Goal: Task Accomplishment & Management: Complete application form

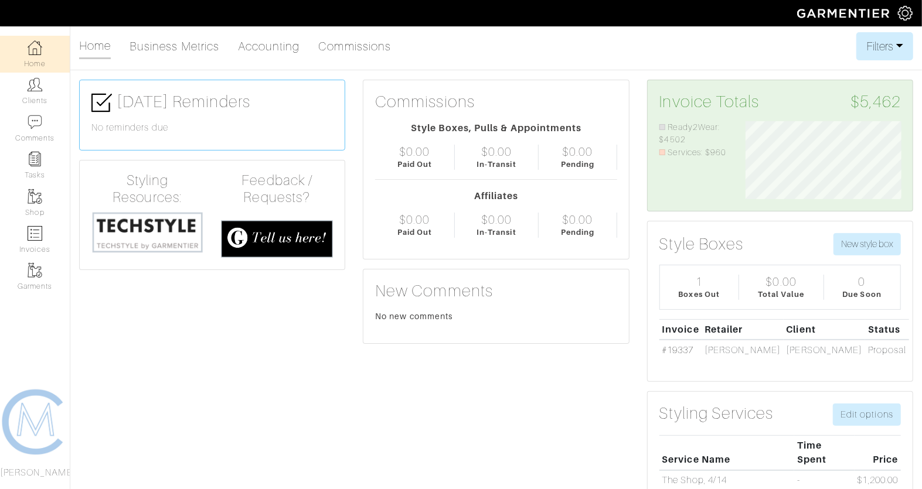
click at [29, 103] on link "Clients" at bounding box center [35, 91] width 70 height 37
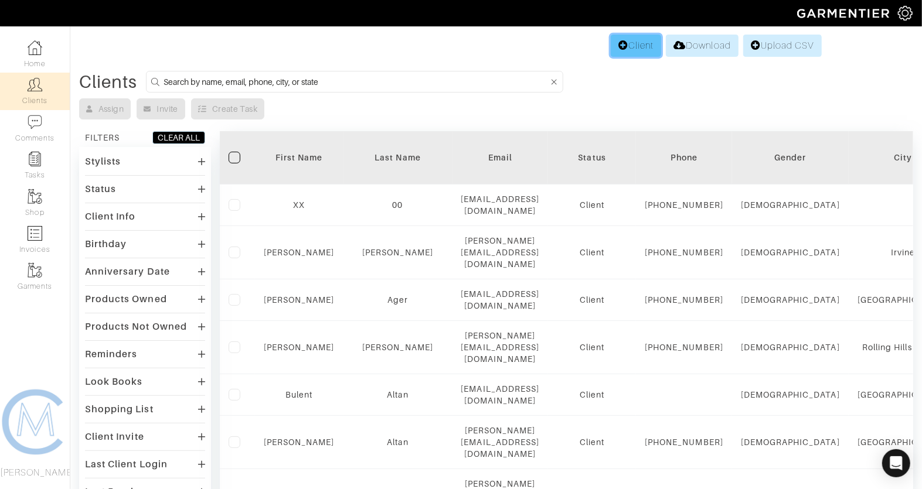
click at [640, 49] on link "Client" at bounding box center [635, 46] width 50 height 22
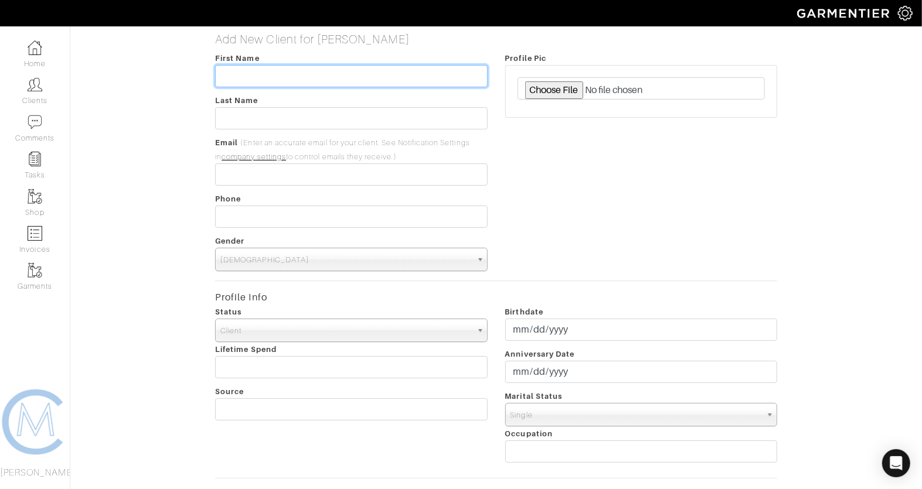
click at [339, 74] on input "text" at bounding box center [351, 76] width 272 height 22
type input "[PERSON_NAME]"
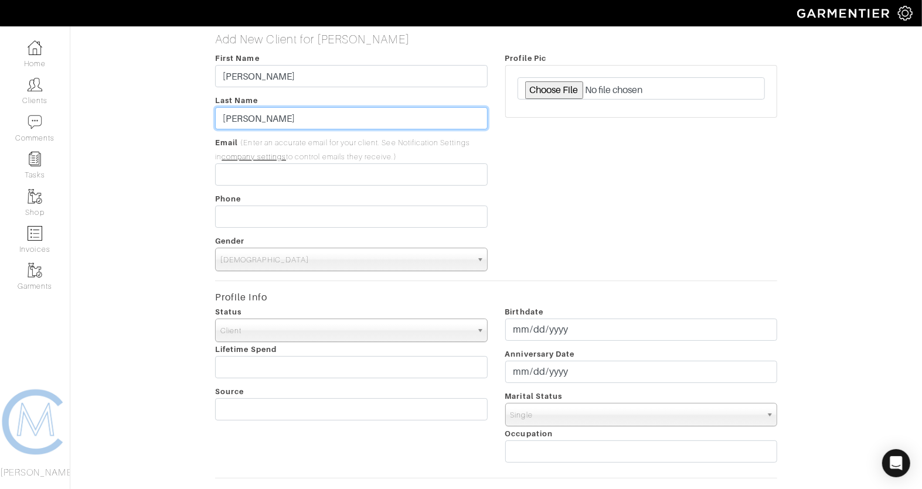
type input "[PERSON_NAME]"
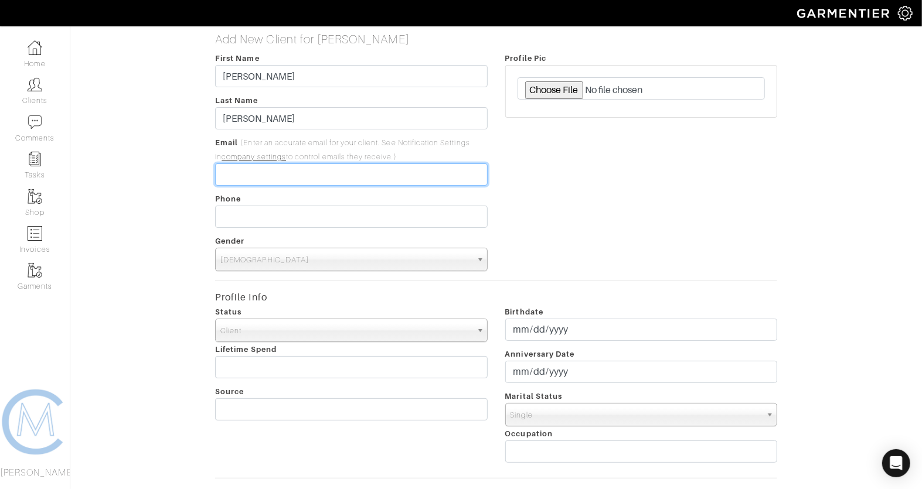
click at [322, 182] on input "email" at bounding box center [351, 174] width 272 height 22
paste input "[PERSON_NAME][EMAIL_ADDRESS][DOMAIN_NAME]"
type input "[PERSON_NAME][EMAIL_ADDRESS][DOMAIN_NAME]"
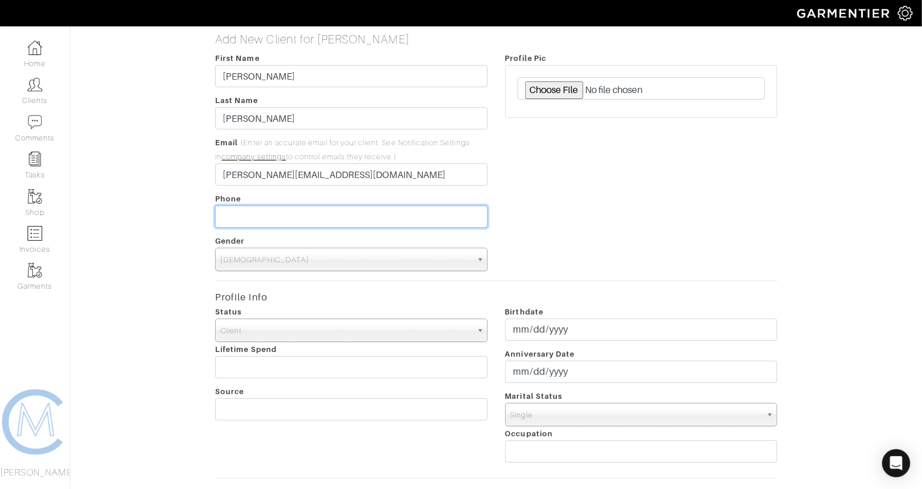
type input "___-___-____"
click at [337, 223] on input "___-___-____" at bounding box center [351, 217] width 272 height 22
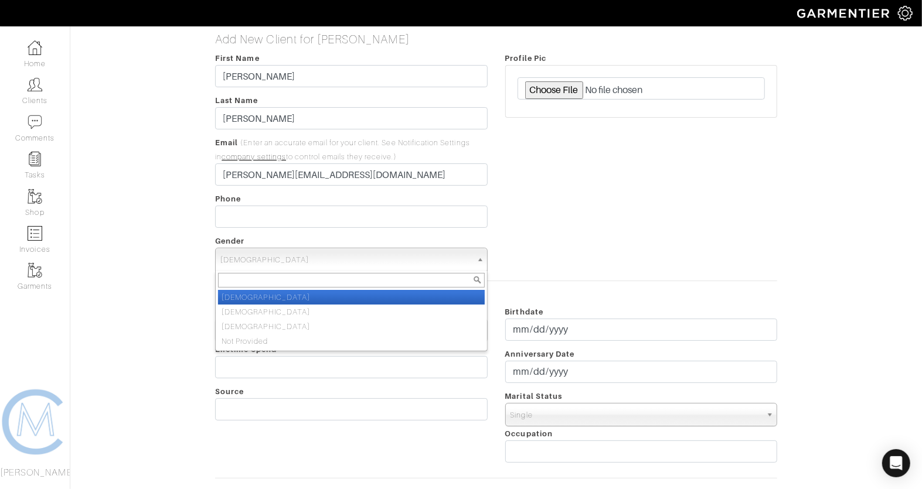
click at [255, 268] on span "Male" at bounding box center [345, 259] width 251 height 23
click at [248, 302] on li "Male" at bounding box center [351, 297] width 266 height 15
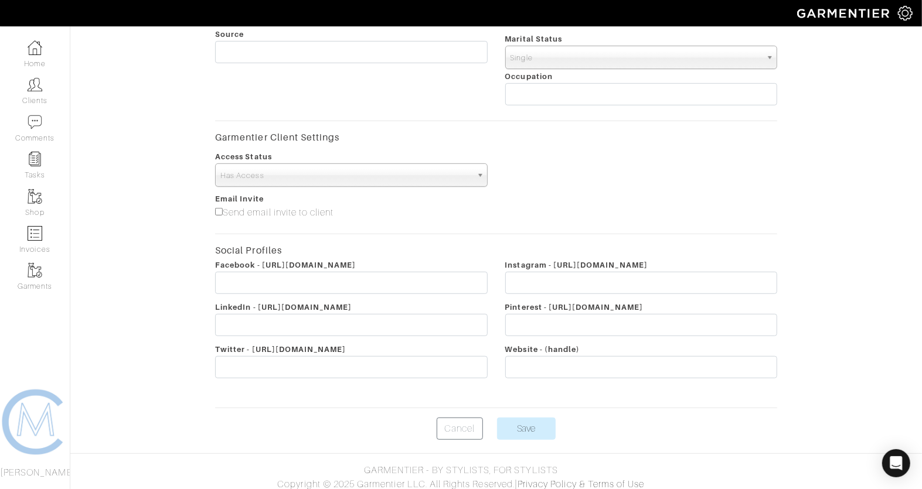
scroll to position [362, 0]
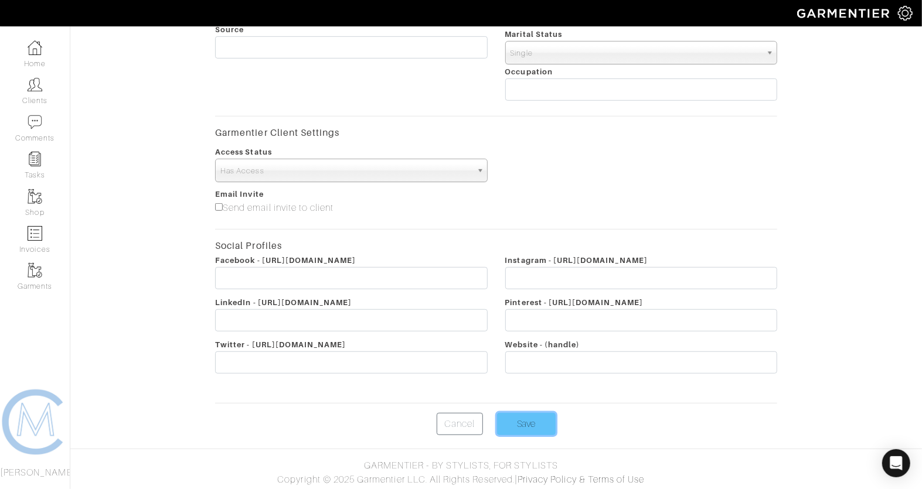
click at [521, 424] on input "Save" at bounding box center [526, 424] width 59 height 22
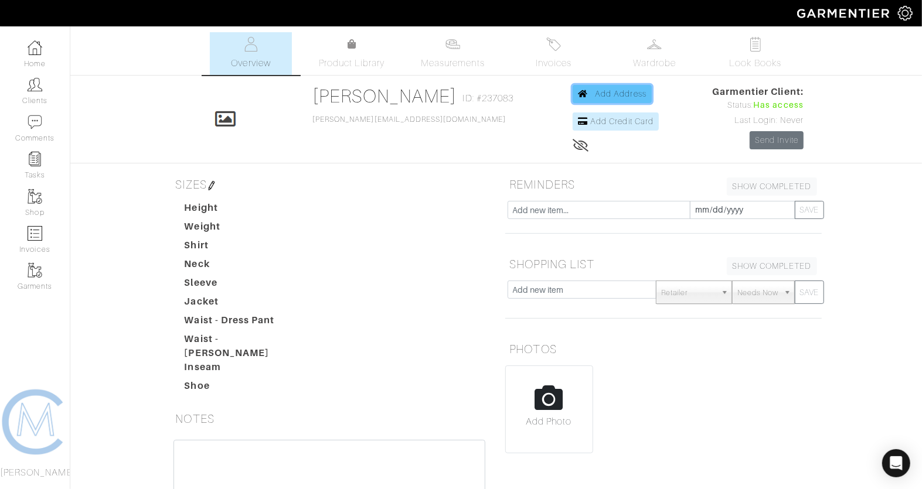
click at [595, 93] on span "Add Address" at bounding box center [621, 93] width 52 height 9
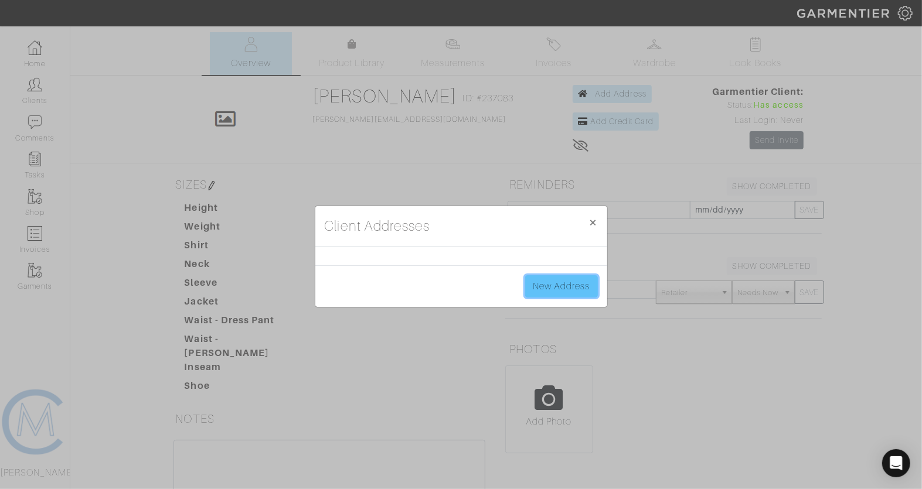
click at [564, 286] on link "New Address" at bounding box center [561, 286] width 73 height 22
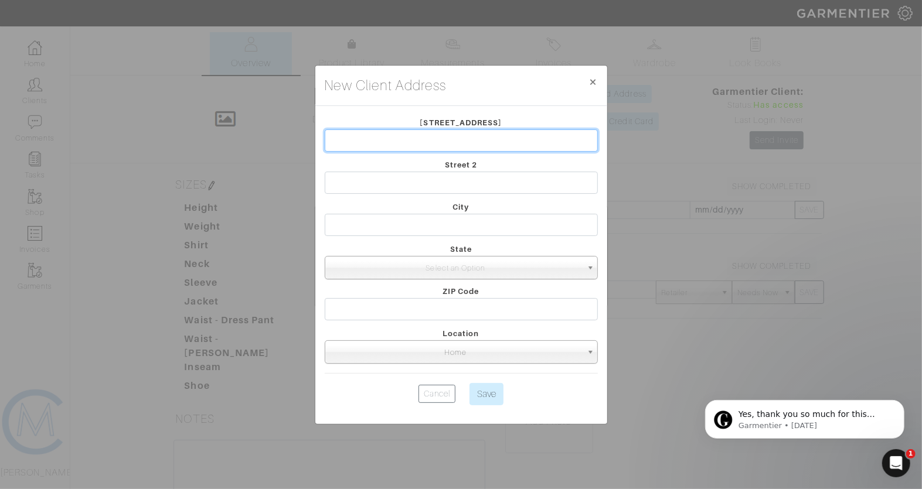
click at [480, 146] on input "text" at bounding box center [461, 140] width 273 height 22
paste input "1025 Sanborn Ave. Los Angeles, CA 90029"
drag, startPoint x: 514, startPoint y: 139, endPoint x: 485, endPoint y: 139, distance: 29.9
click at [485, 139] on input "1025 Sanborn Ave. Los Angeles, CA 90029" at bounding box center [461, 140] width 273 height 22
type input "1025 Sanborn Ave. Los Angeles, CA"
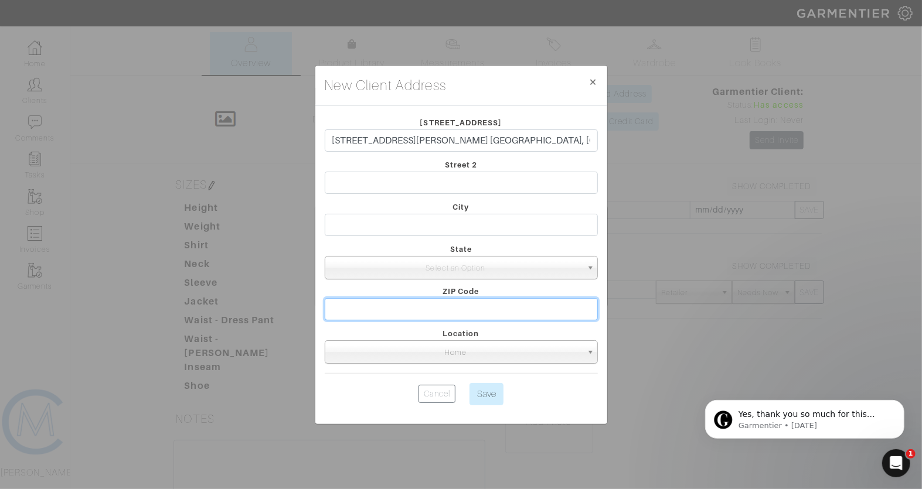
click at [442, 309] on input "text" at bounding box center [461, 309] width 273 height 22
paste input "90029"
type input "90029"
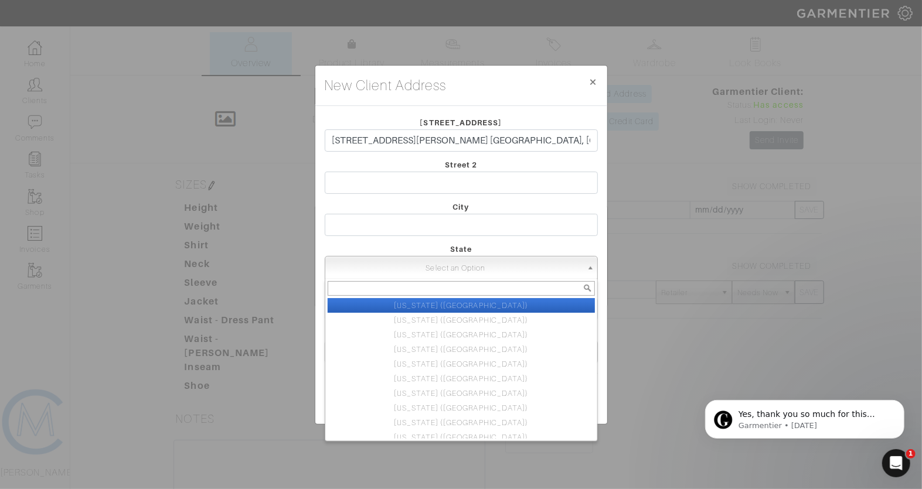
click at [438, 277] on span "Select an Option" at bounding box center [456, 268] width 252 height 23
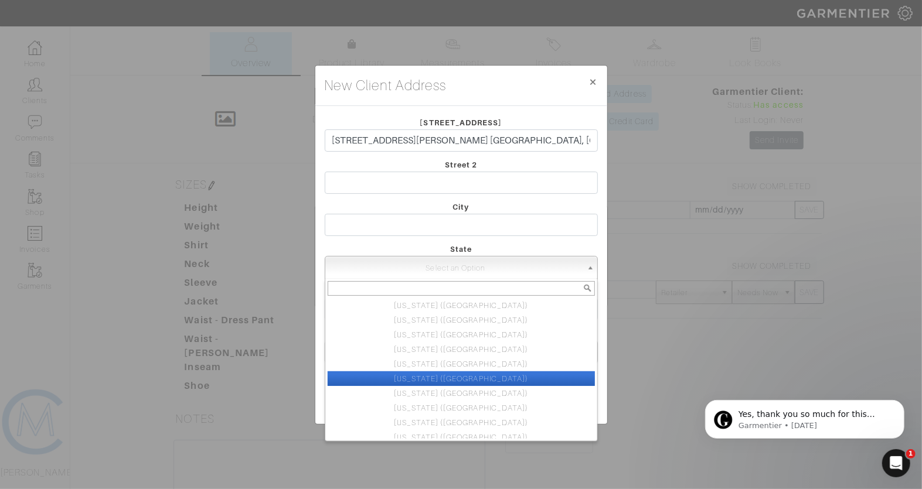
click at [442, 373] on li "California (CA)" at bounding box center [460, 378] width 267 height 15
select select "6"
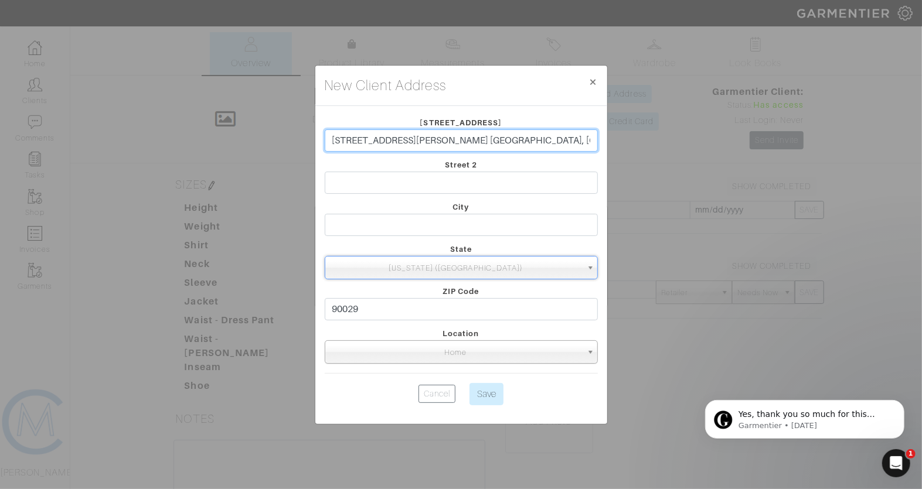
click at [461, 142] on input "1025 Sanborn Ave. Los Angeles, CA" at bounding box center [461, 140] width 273 height 22
drag, startPoint x: 463, startPoint y: 142, endPoint x: 414, endPoint y: 144, distance: 49.8
click at [414, 144] on input "1025 Sanborn Ave. Los Angeles, CA" at bounding box center [461, 140] width 273 height 22
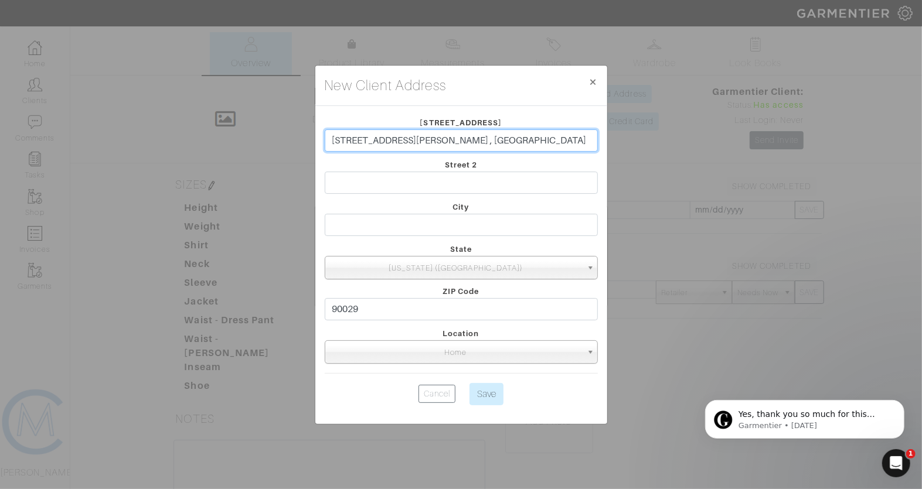
type input "1025 Sanborn Ave. , CA"
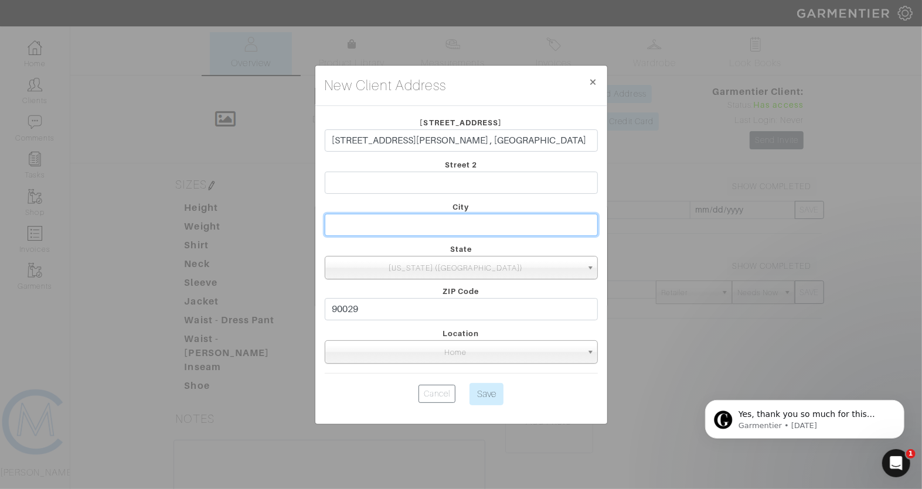
click at [410, 227] on input "text" at bounding box center [461, 225] width 273 height 22
paste input "Los Angeles"
type input "Los Angeles"
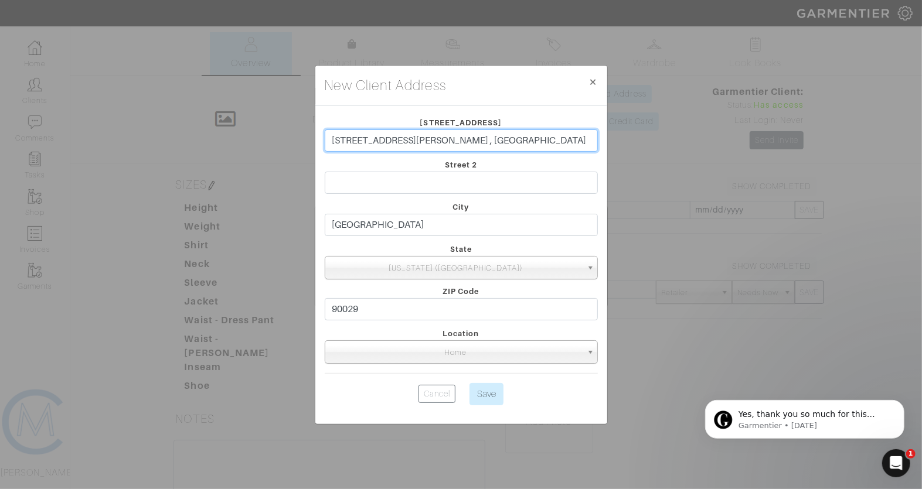
drag, startPoint x: 407, startPoint y: 142, endPoint x: 470, endPoint y: 138, distance: 62.8
click at [469, 142] on input "1025 Sanborn Ave. , CA" at bounding box center [461, 140] width 273 height 22
type input "1025 Sanborn Ave"
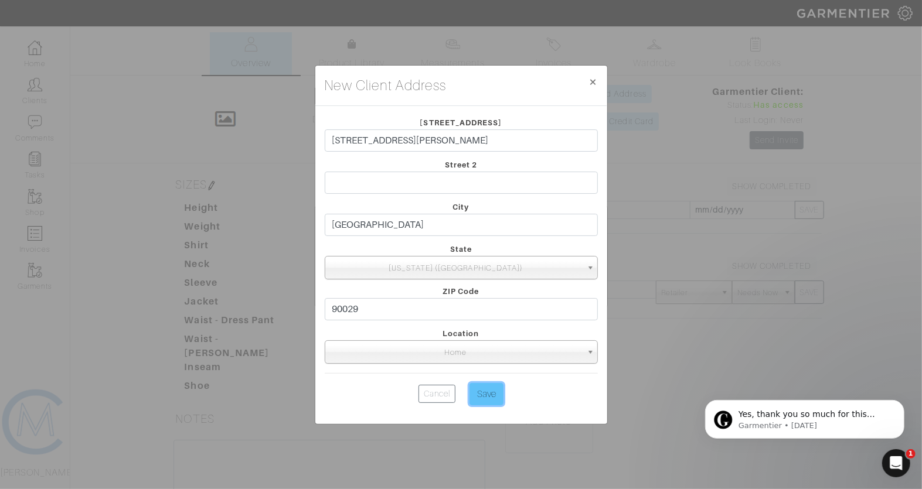
click at [486, 402] on input "Save" at bounding box center [486, 394] width 34 height 22
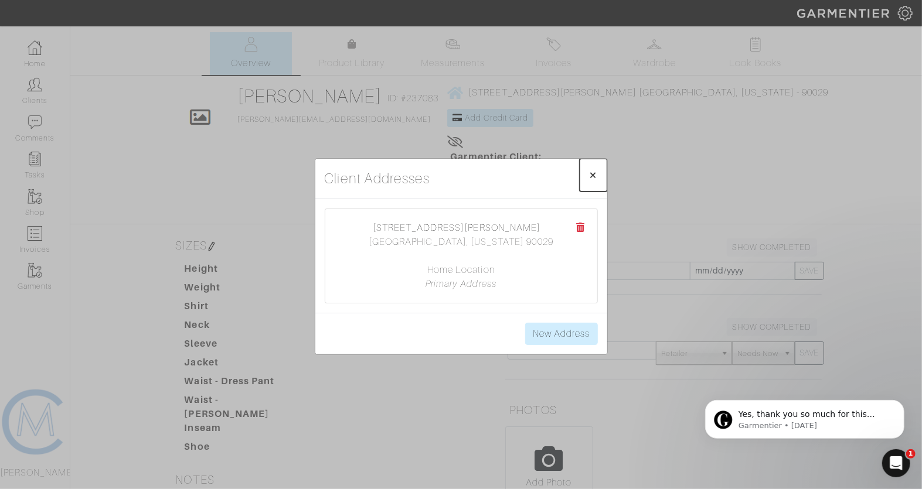
click at [593, 175] on span "×" at bounding box center [593, 175] width 9 height 16
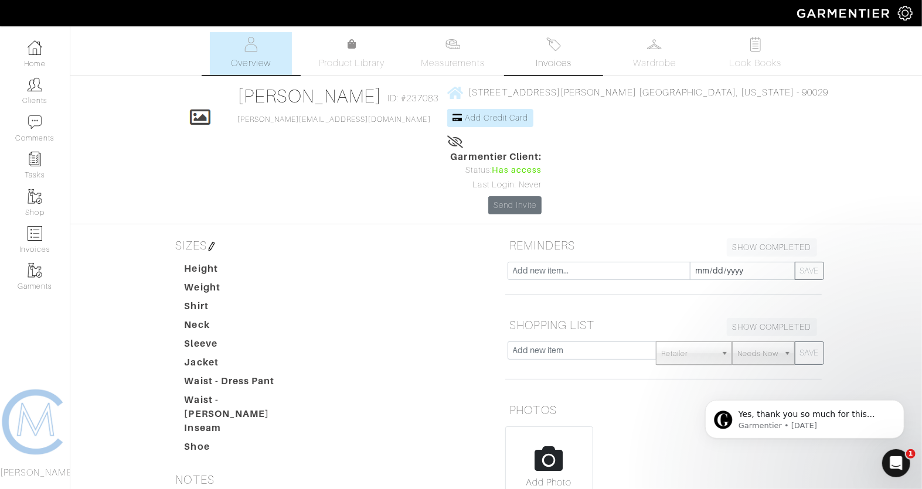
click at [561, 67] on span "Invoices" at bounding box center [553, 63] width 36 height 14
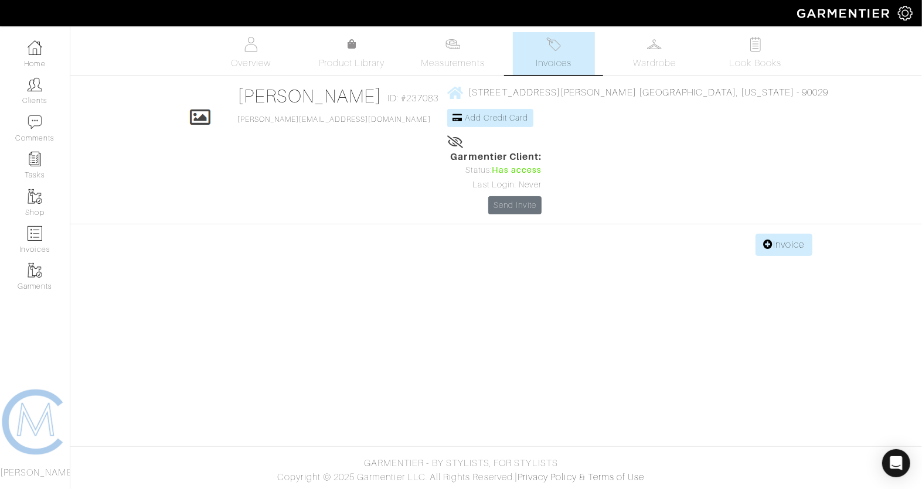
click at [544, 29] on div "Company Settings Manage Subscription My Profile Stylists Sign Out Home Clients …" at bounding box center [461, 128] width 922 height 256
click at [556, 54] on link "Invoices" at bounding box center [554, 53] width 82 height 43
click at [247, 275] on span "INVOICE # 24417" at bounding box center [228, 280] width 87 height 11
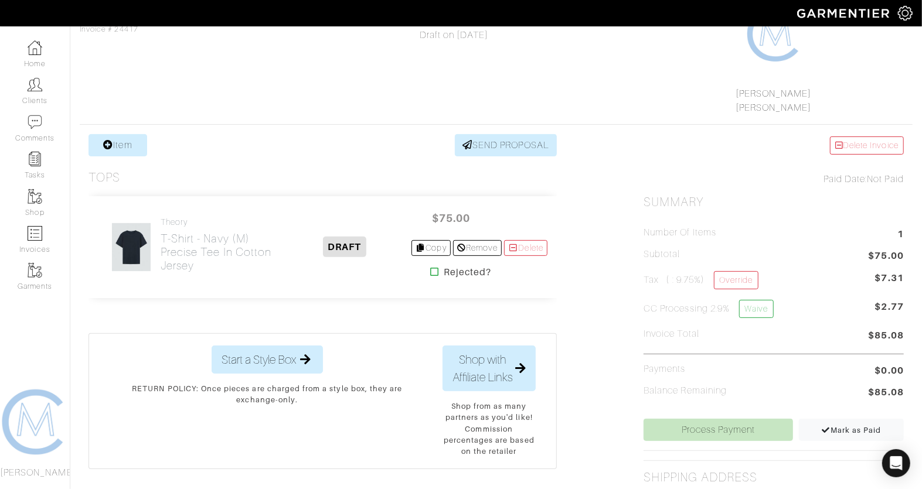
scroll to position [138, 0]
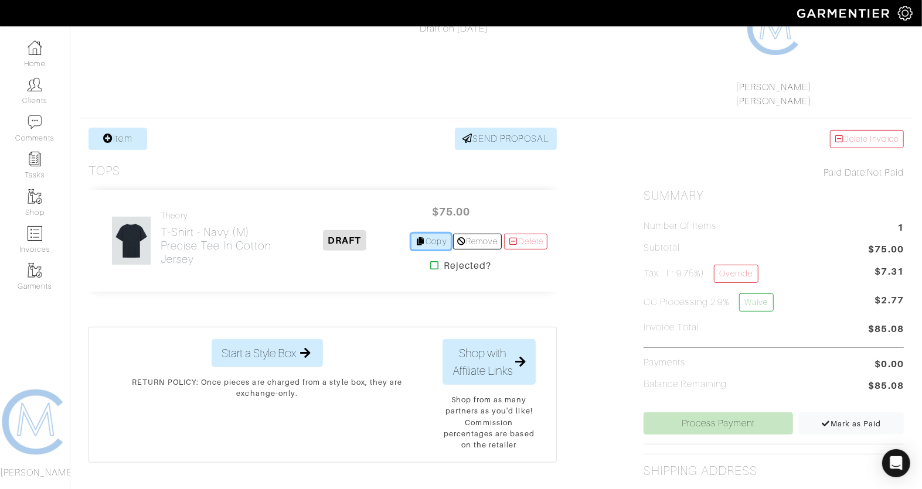
click at [415, 241] on icon at bounding box center [420, 241] width 11 height 8
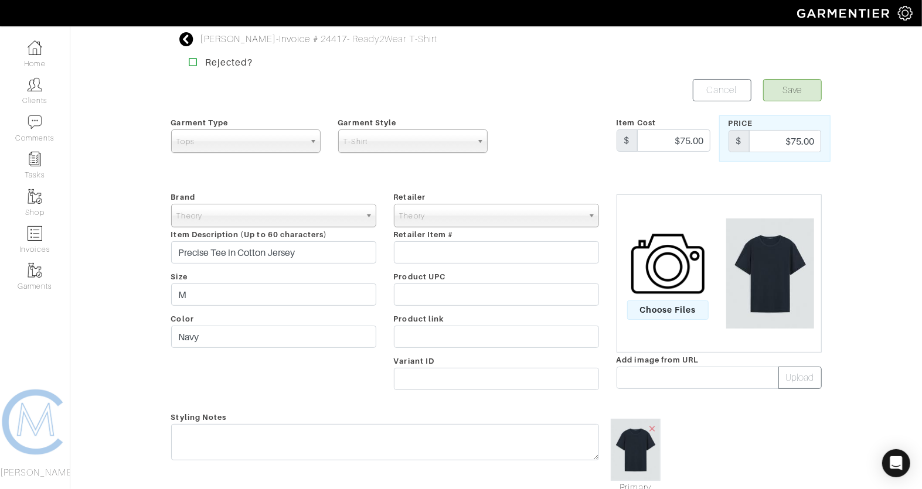
click at [697, 394] on div "Choose Files Add image from URL Upload" at bounding box center [719, 293] width 223 height 206
click at [697, 388] on div "Choose Files Add image from URL Upload" at bounding box center [719, 293] width 223 height 206
click at [697, 384] on input "text" at bounding box center [697, 378] width 162 height 22
paste input "https://ak-media.theory.com/i/theory/TH_P0194511_RH2_0?$TH-pdp-large-desktop$"
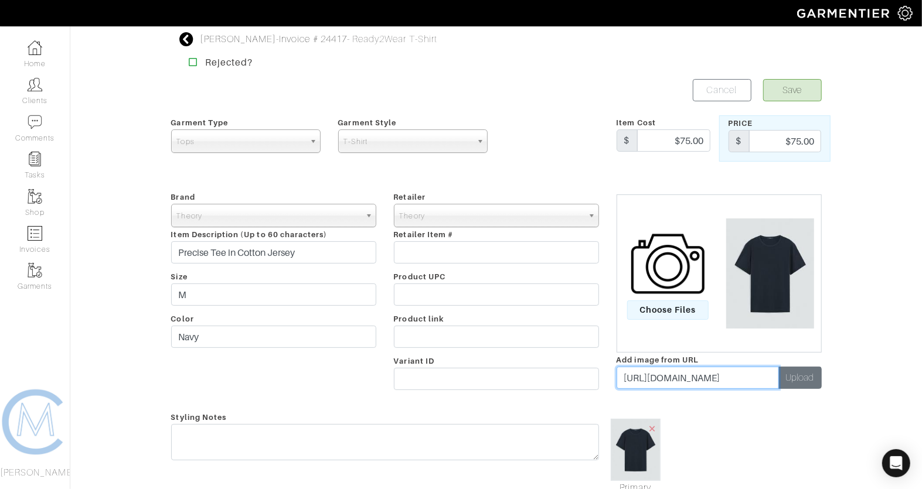
type input "https://ak-media.theory.com/i/theory/TH_P0194511_RH2_0?$TH-pdp-large-desktop$"
click at [785, 379] on button "Upload" at bounding box center [799, 378] width 43 height 22
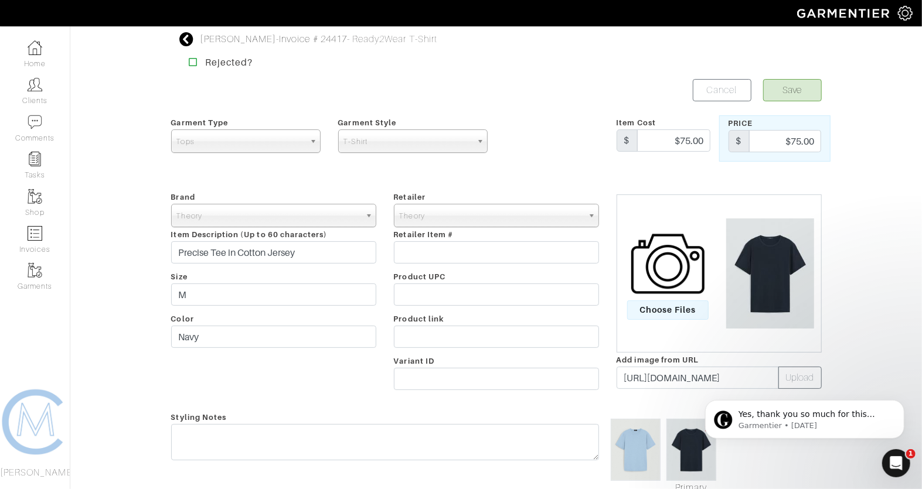
scroll to position [0, 0]
click at [703, 430] on body "Yes, thank you so much for this feedback it's super helpful! Glad you were able…" at bounding box center [803, 416] width 225 height 73
click at [701, 426] on body "Yes, thank you so much for this feedback it's super helpful! Glad you were able…" at bounding box center [803, 416] width 225 height 73
click at [661, 407] on form "Save Cancel Garment Type Tops Bottoms Sport Coats Suiting Outerwear Shoes Swimw…" at bounding box center [496, 377] width 650 height 597
click at [757, 479] on div "× Primary" at bounding box center [719, 452] width 223 height 85
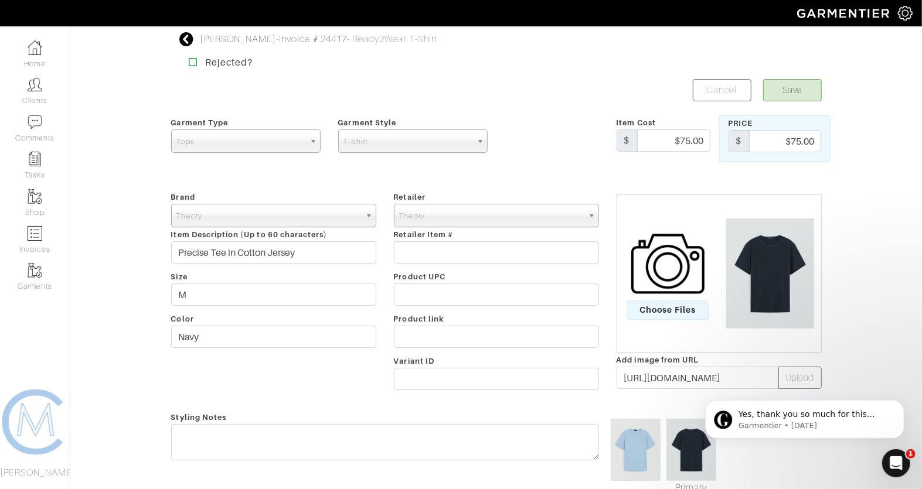
click at [702, 424] on div "Yes, thank you so much for this feedback it's super helpful! Glad you were able…" at bounding box center [804, 365] width 216 height 146
click at [696, 431] on div "Yes, thank you so much for this feedback it's super helpful! Glad you were able…" at bounding box center [804, 365] width 216 height 146
click at [275, 347] on div "Brand - 032c 1017 ALYX 9SM 111SKIN 11 by Boris Bidjan Saberi 11 Honore 12 Store…" at bounding box center [273, 293] width 223 height 206
click at [275, 341] on input "Navy" at bounding box center [273, 337] width 205 height 22
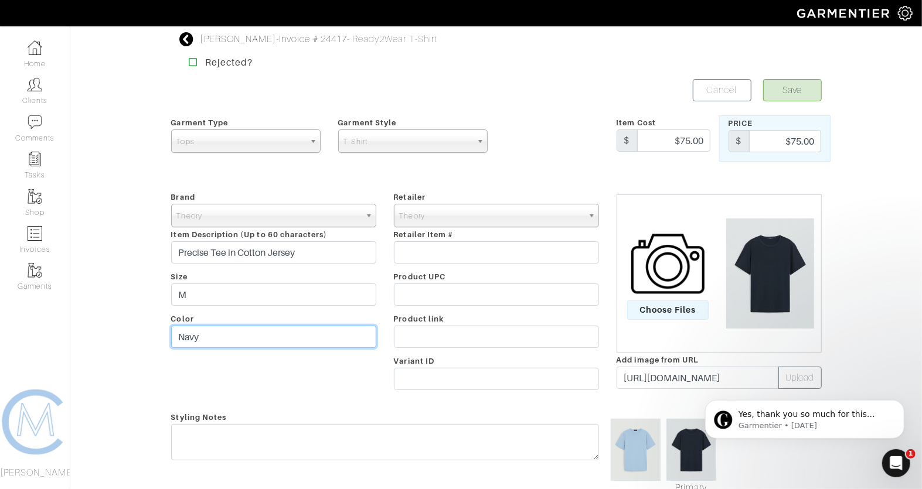
click at [275, 341] on input "Navy" at bounding box center [273, 337] width 205 height 22
paste input "clear sky"
drag, startPoint x: 203, startPoint y: 338, endPoint x: 169, endPoint y: 337, distance: 34.6
click at [169, 337] on div "Brand - 032c 1017 ALYX 9SM 111SKIN 11 by Boris Bidjan Saberi 11 Honore 12 Store…" at bounding box center [273, 293] width 223 height 206
type input "Clear sky"
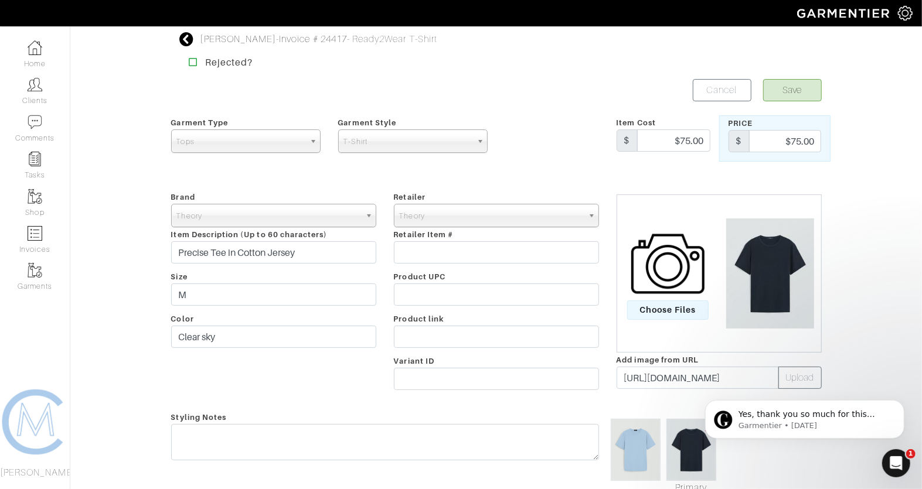
click at [540, 132] on div at bounding box center [551, 138] width 111 height 46
click at [893, 327] on div "David Frank - Invoice # 24417 - Ready2Wear T-Shirt Rejected? Save Cancel Garmen…" at bounding box center [461, 357] width 922 height 650
click at [894, 452] on div "Open Intercom Messenger" at bounding box center [894, 461] width 39 height 39
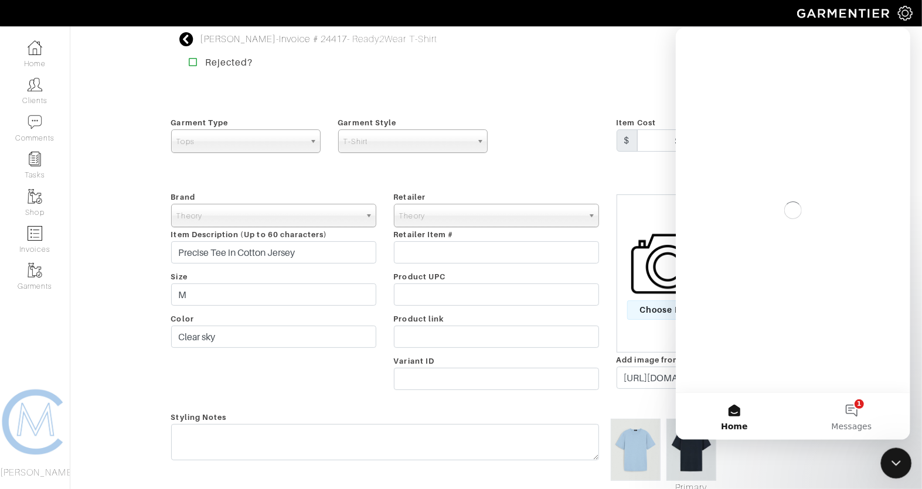
click at [889, 449] on div "Close Intercom Messenger" at bounding box center [894, 462] width 28 height 28
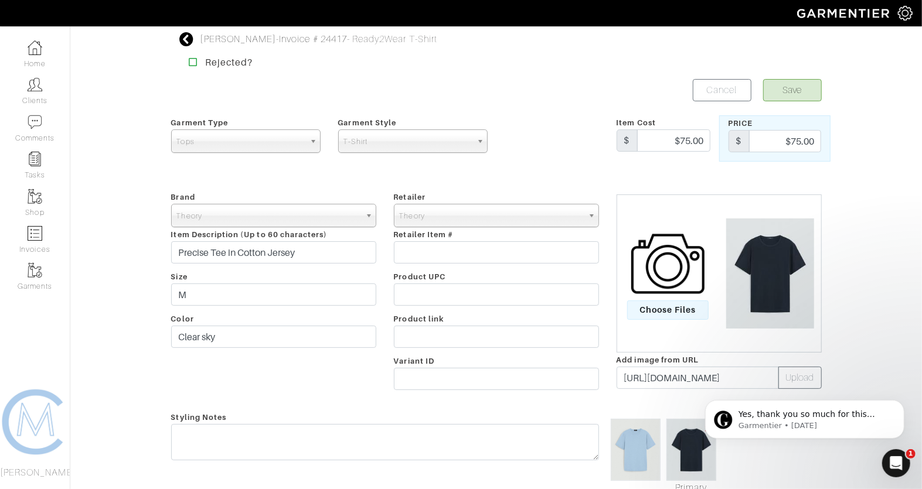
click at [699, 425] on div "Yes, thank you so much for this feedback it's super helpful! Glad you were able…" at bounding box center [804, 365] width 216 height 146
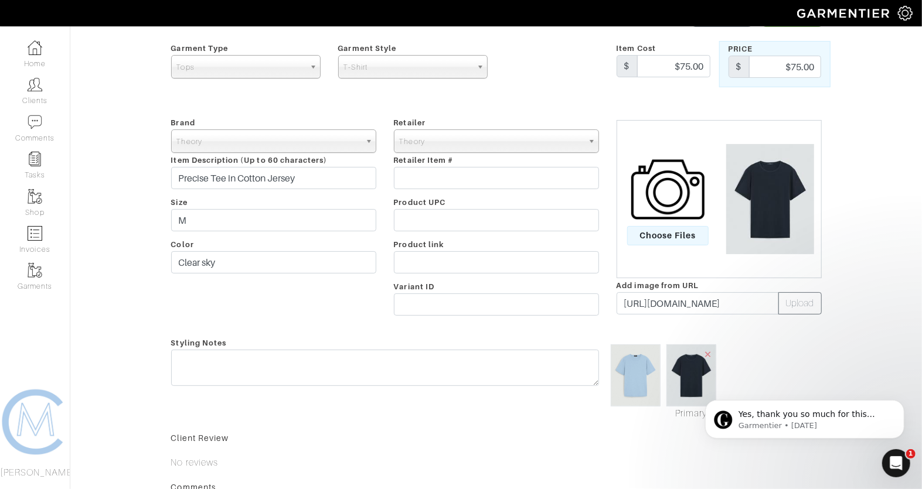
scroll to position [84, 0]
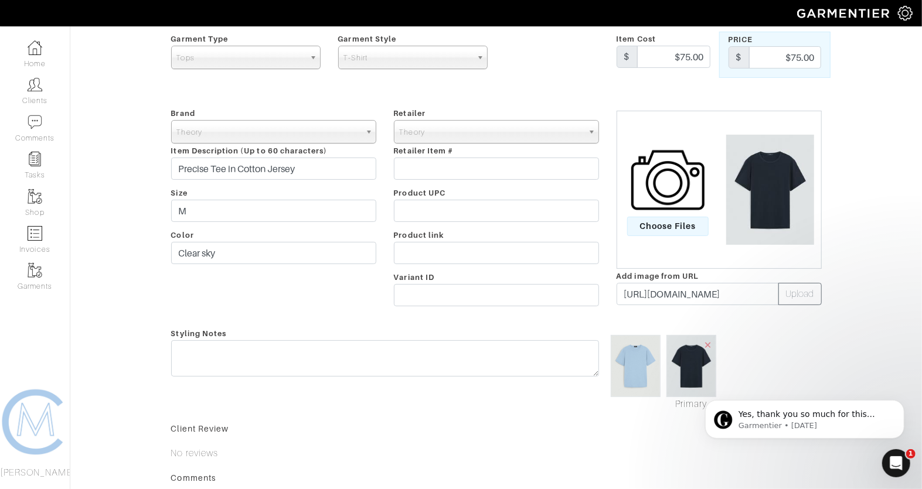
click at [703, 344] on div "Yes, thank you so much for this feedback it's super helpful! Glad you were able…" at bounding box center [804, 365] width 216 height 146
click at [701, 342] on div "Yes, thank you so much for this feedback it's super helpful! Glad you were able…" at bounding box center [804, 365] width 216 height 146
click at [701, 344] on div "Yes, thank you so much for this feedback it's super helpful! Glad you were able…" at bounding box center [804, 365] width 216 height 146
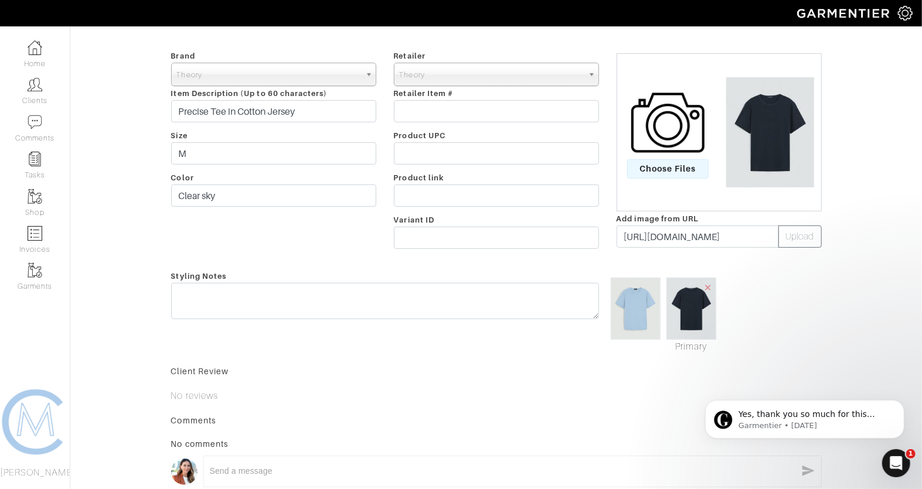
scroll to position [247, 0]
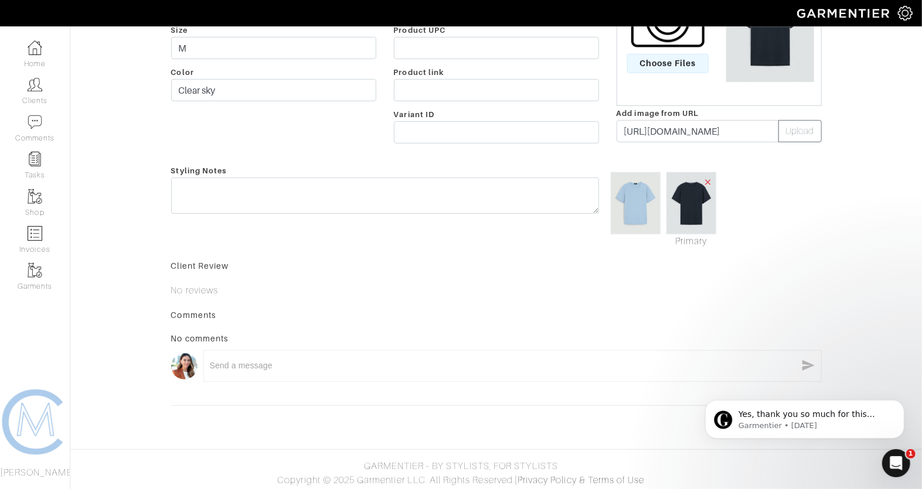
click at [707, 186] on span "×" at bounding box center [707, 182] width 9 height 16
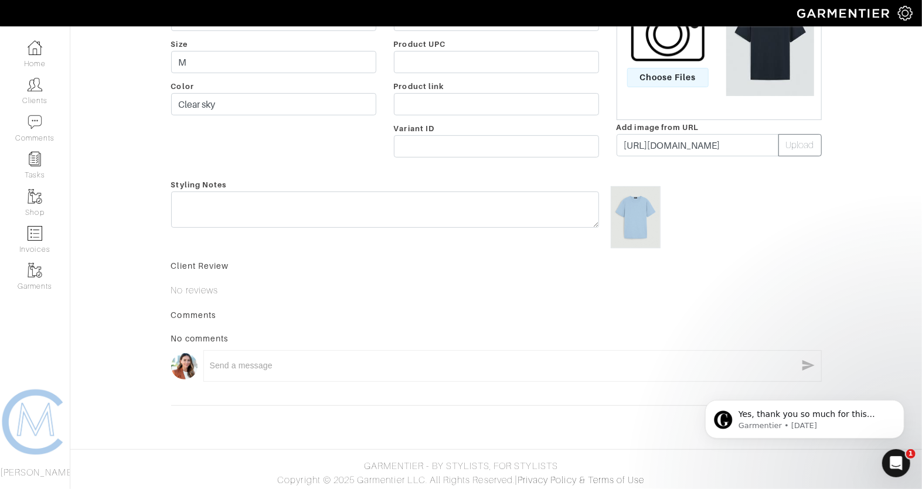
scroll to position [0, 0]
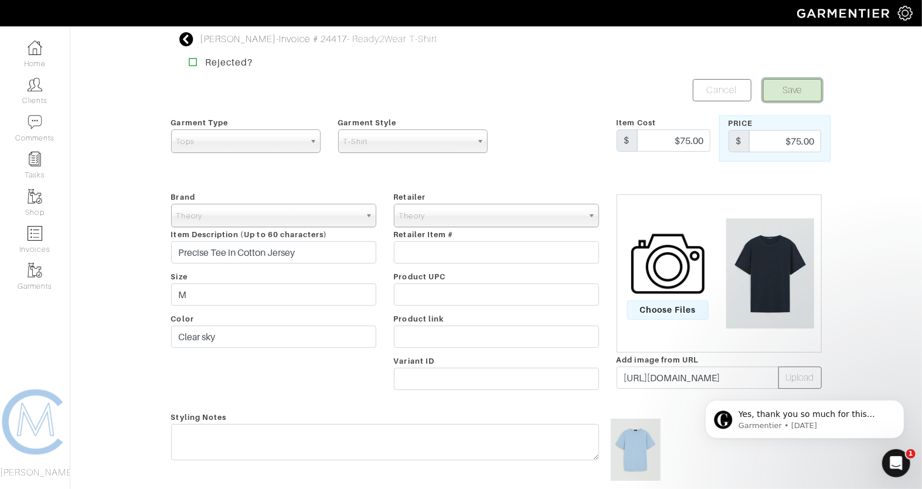
click at [797, 81] on button "Save" at bounding box center [792, 90] width 59 height 22
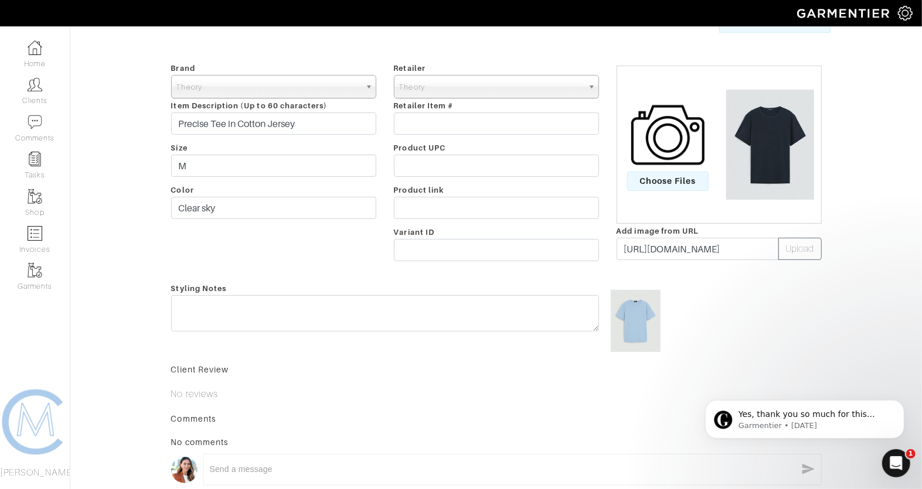
scroll to position [124, 0]
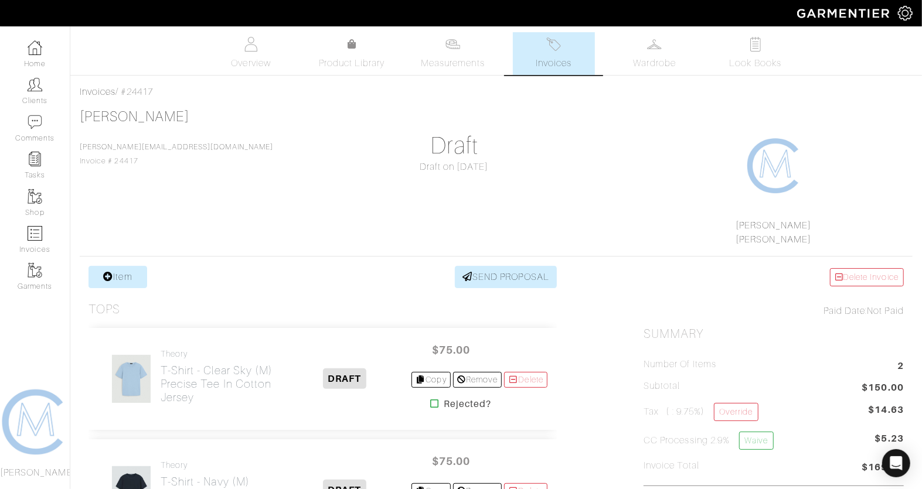
scroll to position [184, 0]
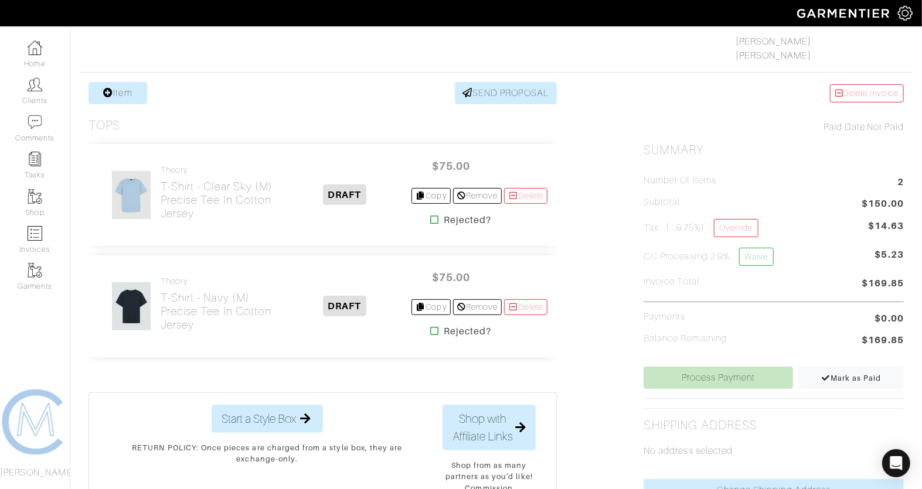
click at [422, 202] on div "$75.00 Copy Remove Delete Rejected?" at bounding box center [479, 194] width 136 height 83
click at [422, 196] on link "Copy" at bounding box center [430, 196] width 39 height 16
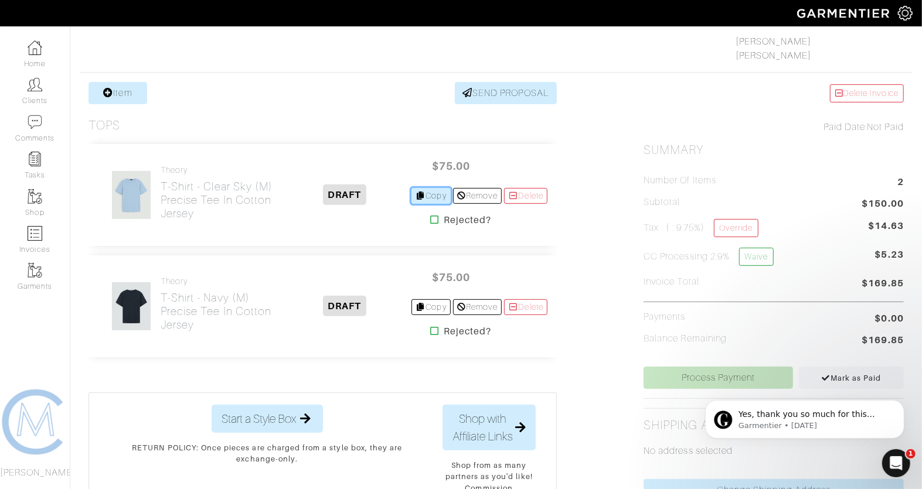
scroll to position [0, 0]
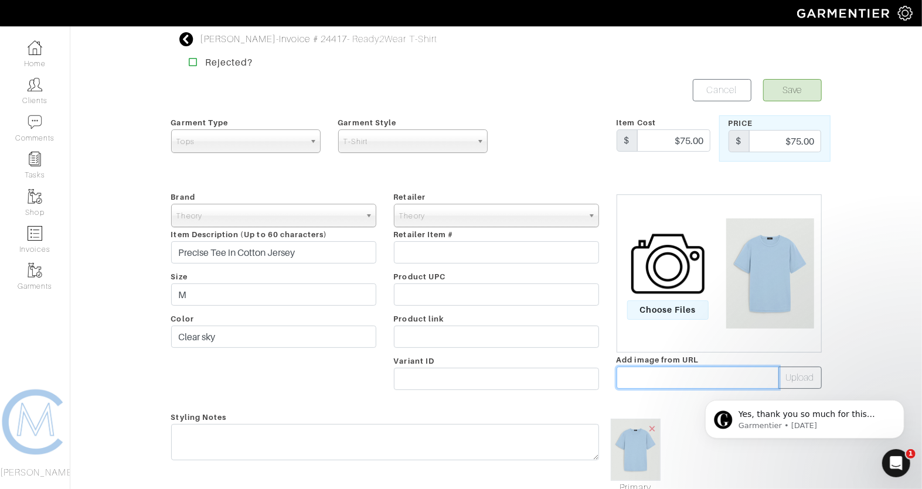
click at [656, 374] on input "text" at bounding box center [697, 378] width 162 height 22
paste input "https://ak-media.theory.com/i/theory/TH_P0194511_001_0?$TH-pdp-large-desktop$"
type input "https://ak-media.theory.com/i/theory/TH_P0194511_001_0?$TH-pdp-large-desktop$"
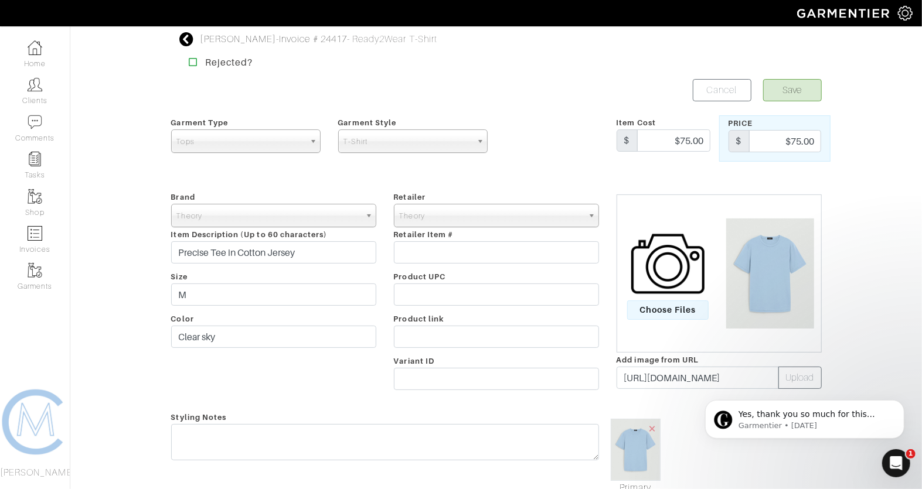
click at [780, 383] on body "Yes, thank you so much for this feedback it's super helpful! Glad you were able…" at bounding box center [803, 416] width 225 height 73
click at [806, 378] on div "Yes, thank you so much for this feedback it's super helpful! Glad you were able…" at bounding box center [804, 365] width 216 height 146
click at [260, 342] on input "Clear sky" at bounding box center [273, 337] width 205 height 22
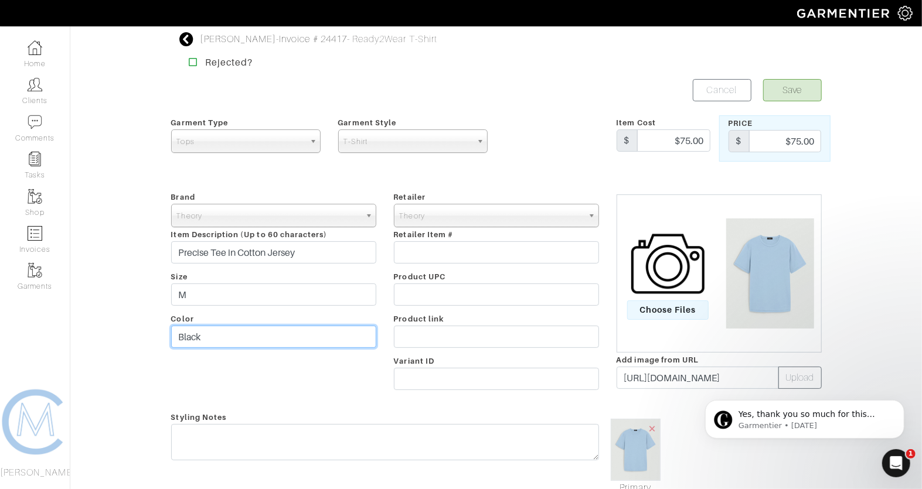
type input "Black"
click at [475, 417] on div "Styling Notes" at bounding box center [384, 452] width 445 height 85
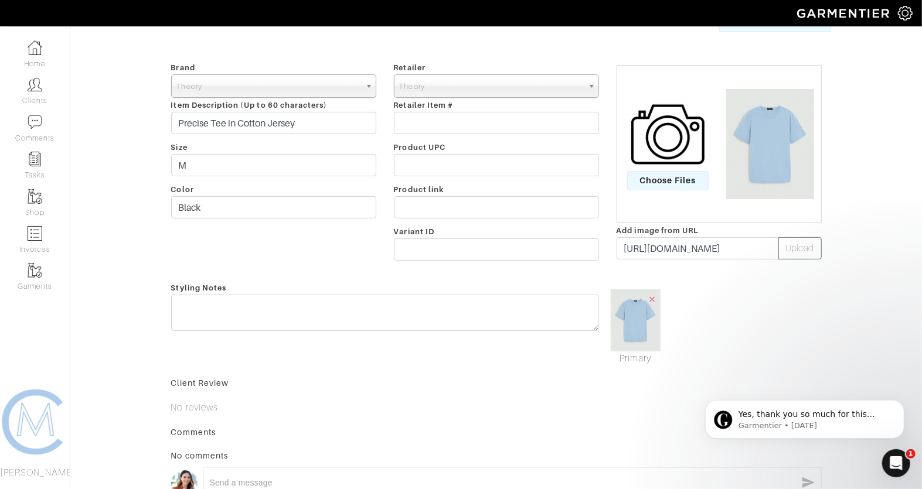
scroll to position [141, 0]
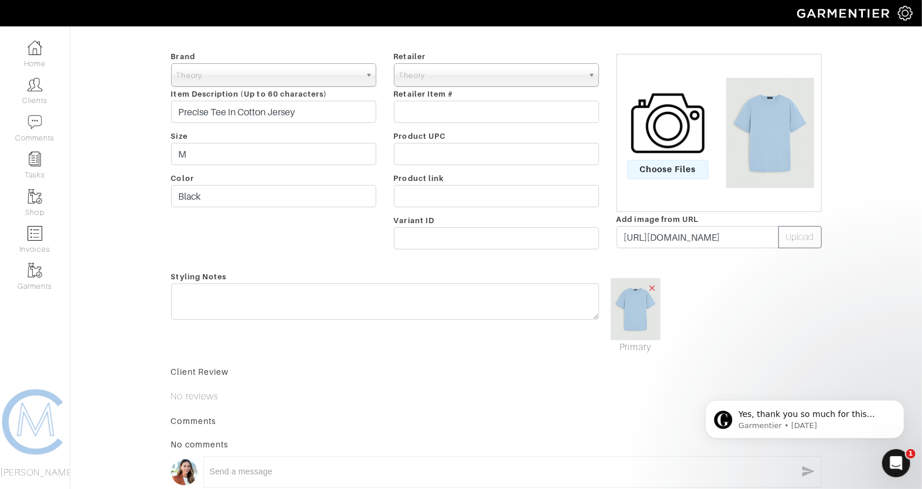
click at [654, 289] on span "×" at bounding box center [651, 288] width 9 height 16
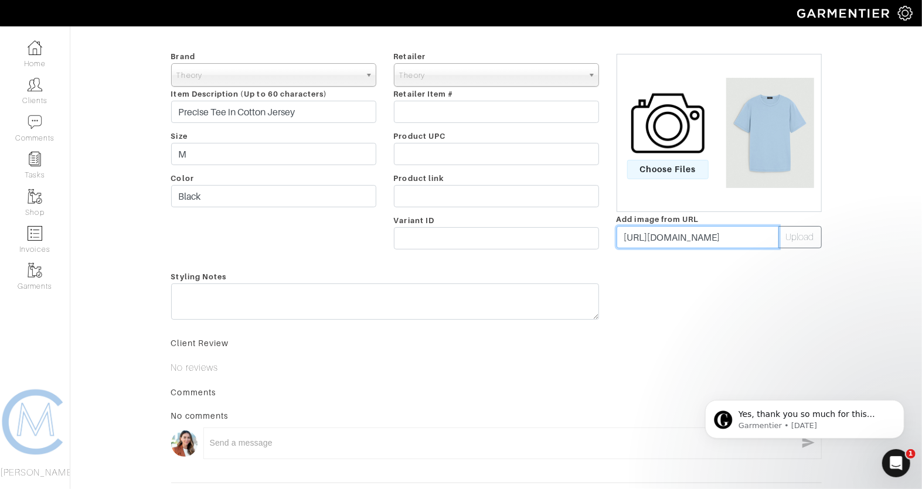
scroll to position [0, 206]
drag, startPoint x: 714, startPoint y: 238, endPoint x: 889, endPoint y: 223, distance: 175.8
click at [892, 224] on div "David Frank - Invoice # 24417 - Ready2Wear T-Shirt Rejected? Save Cancel Garmen…" at bounding box center [461, 203] width 922 height 622
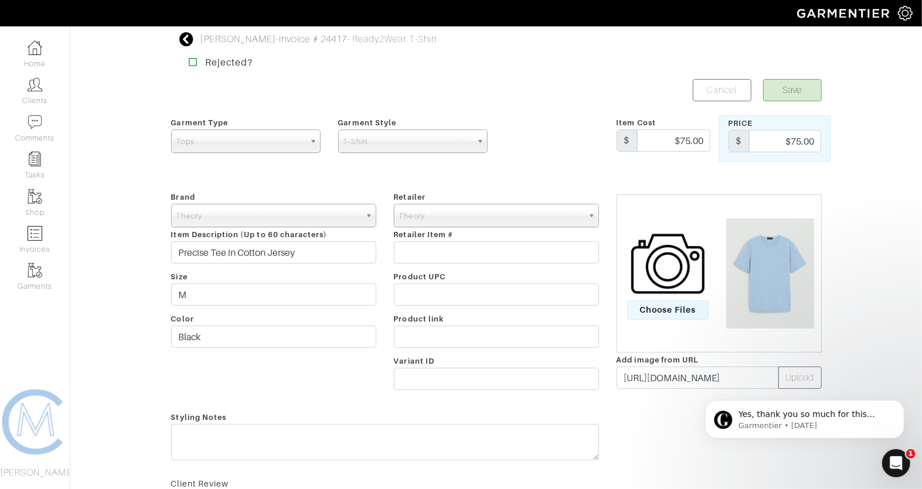
scroll to position [0, 0]
click at [851, 245] on div "David Frank - Invoice # 24417 - Ready2Wear T-Shirt Rejected? Save Cancel Garmen…" at bounding box center [461, 343] width 922 height 622
click at [636, 372] on input "https://ak-media.theory.com/i/theory/TH_P0194511_001_0?$TH-pdp-large-desktop$" at bounding box center [697, 378] width 162 height 22
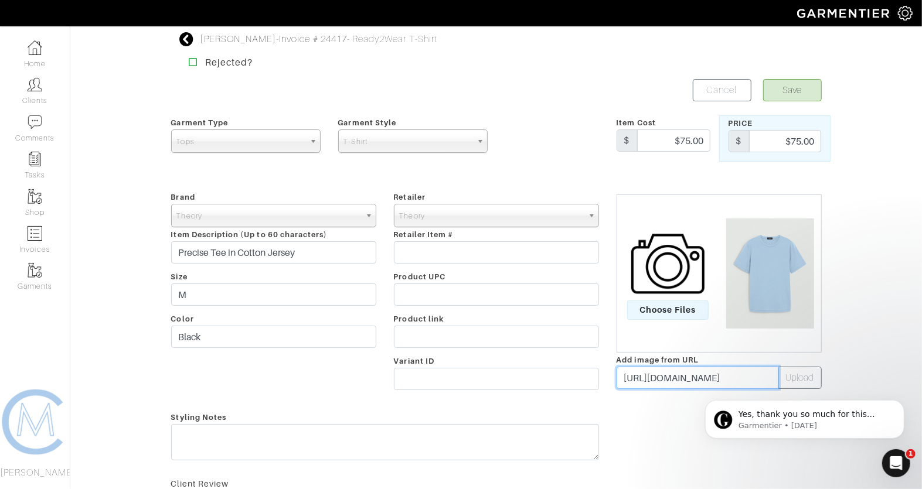
scroll to position [0, 206]
click at [834, 368] on div "David Frank - Invoice # 24417 - Ready2Wear T-Shirt Rejected? Save Cancel Garmen…" at bounding box center [461, 343] width 922 height 622
click at [803, 370] on button "Upload" at bounding box center [799, 378] width 43 height 22
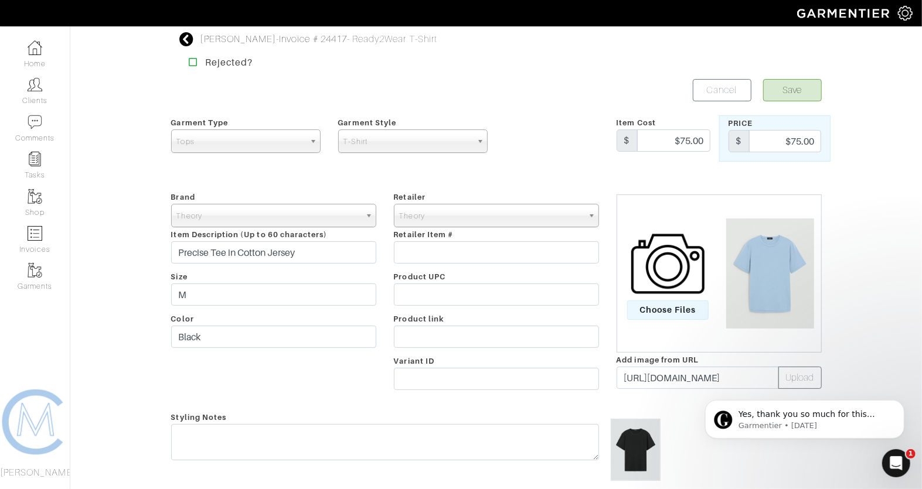
click at [786, 78] on div "David Frank - Invoice # 24417 - Ready2Wear T-Shirt Rejected? Save Cancel Garmen…" at bounding box center [496, 347] width 668 height 630
click at [781, 89] on button "Save" at bounding box center [792, 90] width 59 height 22
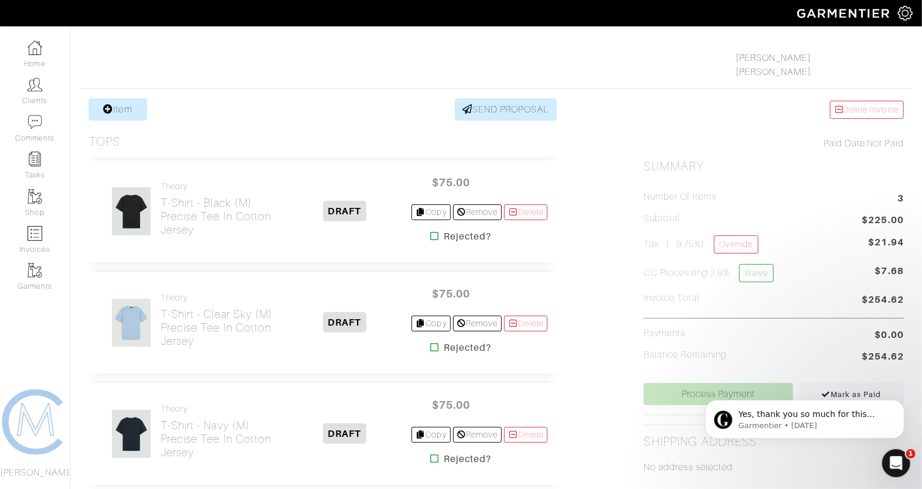
scroll to position [401, 0]
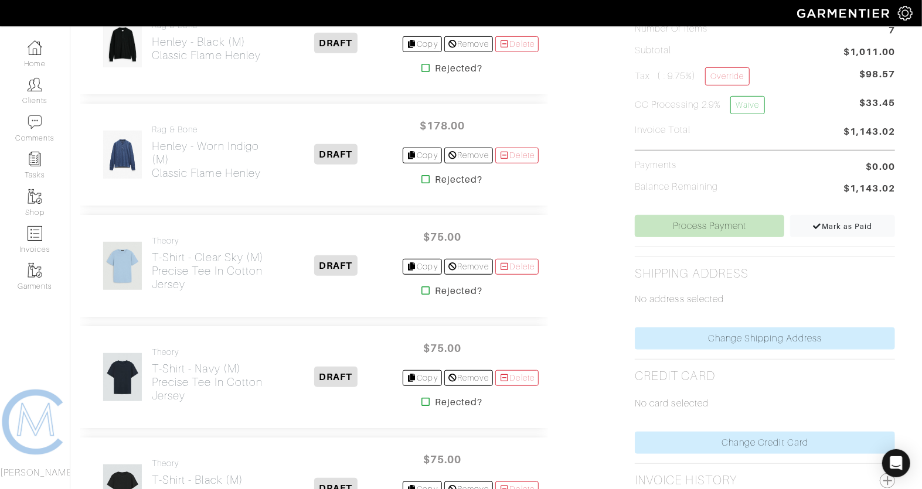
scroll to position [278, 9]
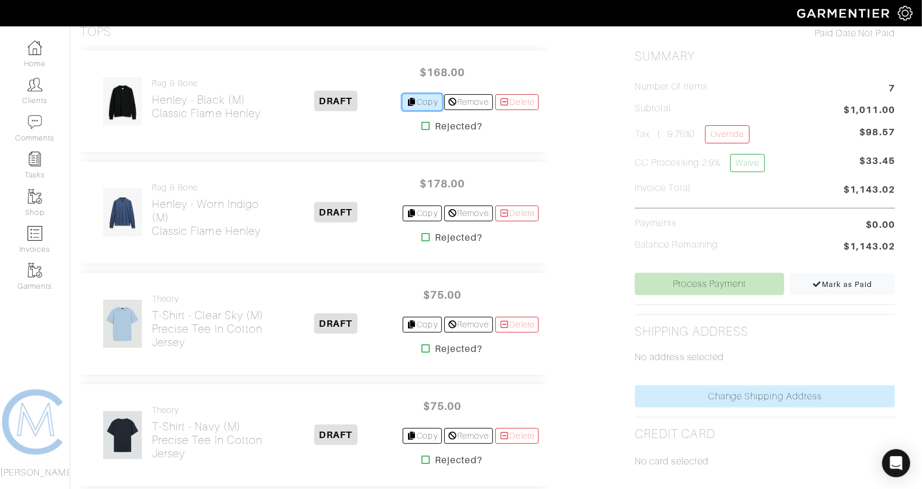
click at [416, 102] on link "Copy" at bounding box center [421, 102] width 39 height 16
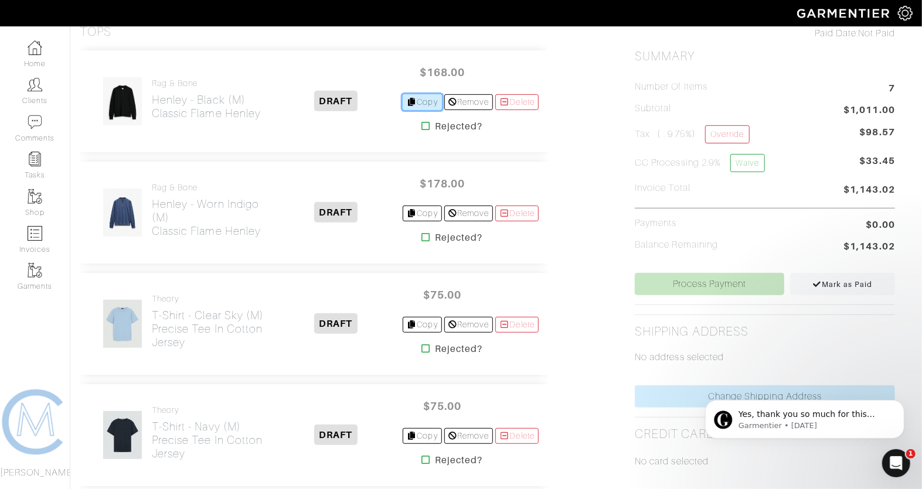
scroll to position [0, 0]
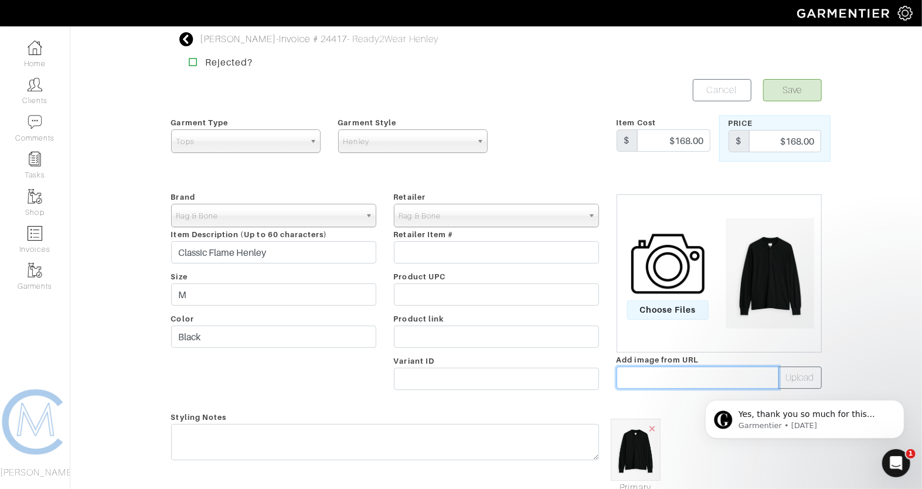
click at [654, 376] on input "text" at bounding box center [697, 378] width 162 height 22
paste input "[URL][DOMAIN_NAME]"
type input "https://cdn.media.amplience.net/i/rb/M000T656G-100-A/Classic-Flame-Henley-100?$…"
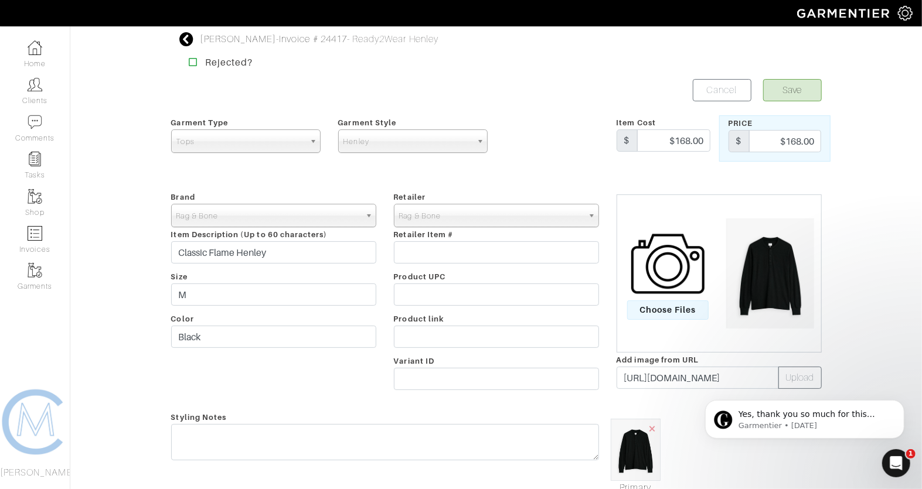
click at [797, 380] on body "Yes, thank you so much for this feedback it's super helpful! Glad you were able…" at bounding box center [803, 416] width 225 height 73
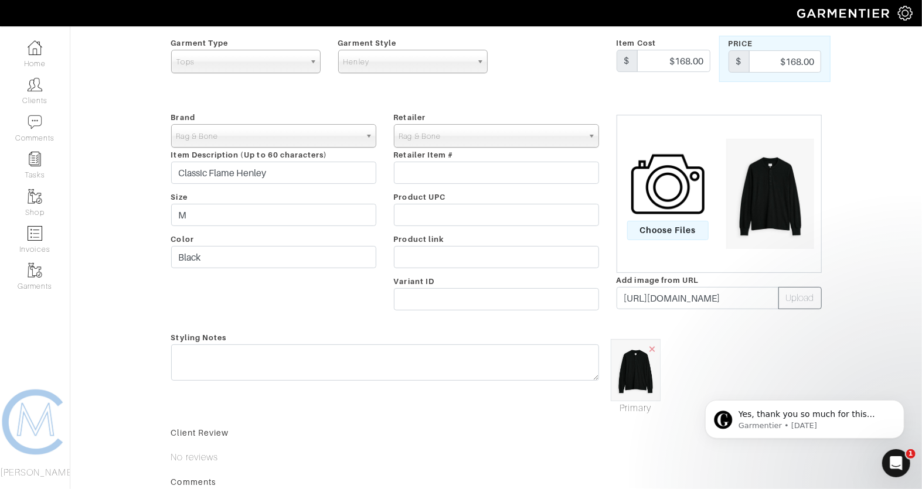
click at [794, 309] on div "Choose Files Add image from URL https://cdn.media.amplience.net/i/rb/M000T656G-…" at bounding box center [719, 213] width 223 height 206
click at [794, 296] on button "Upload" at bounding box center [799, 298] width 43 height 22
click at [707, 347] on span "×" at bounding box center [707, 349] width 9 height 16
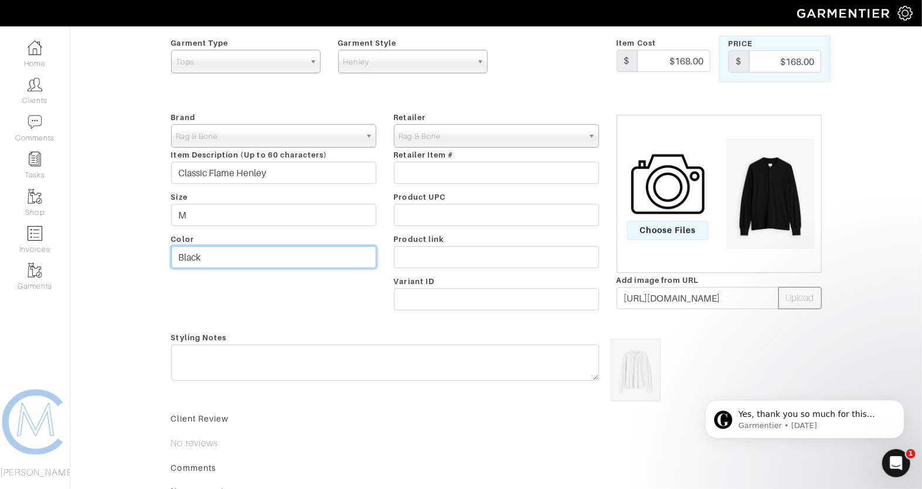
click at [313, 255] on input "Black" at bounding box center [273, 257] width 205 height 22
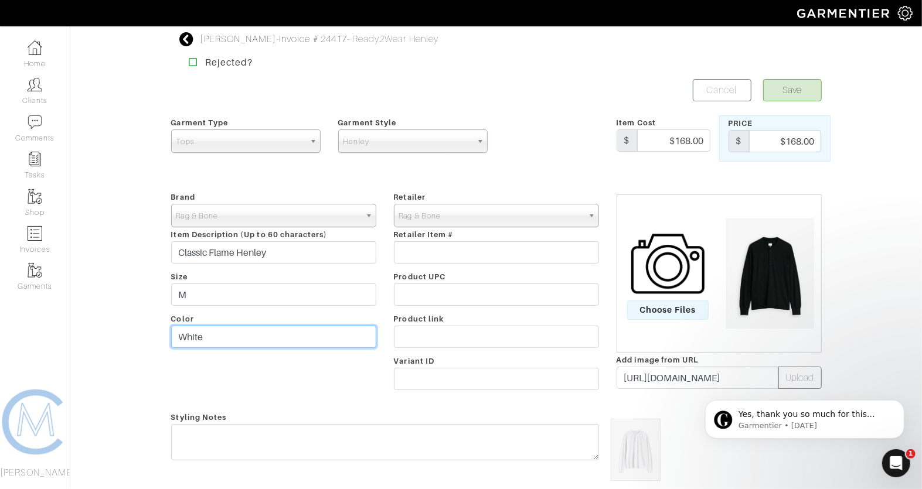
type input "White"
click at [804, 83] on button "Save" at bounding box center [792, 90] width 59 height 22
